Goal: Task Accomplishment & Management: Manage account settings

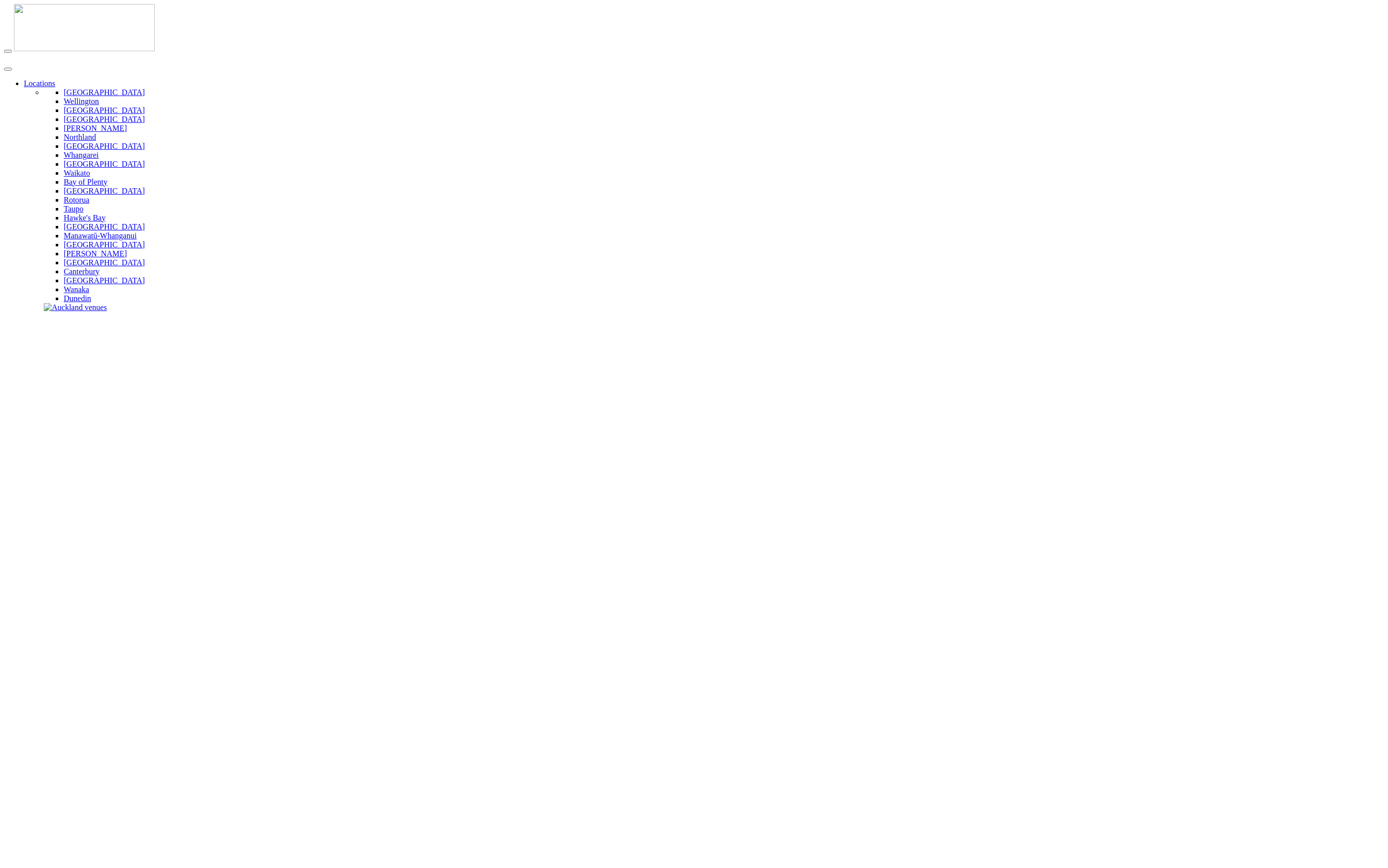
drag, startPoint x: 428, startPoint y: 145, endPoint x: 477, endPoint y: 145, distance: 49.0
type input "**********"
